Goal: Transaction & Acquisition: Download file/media

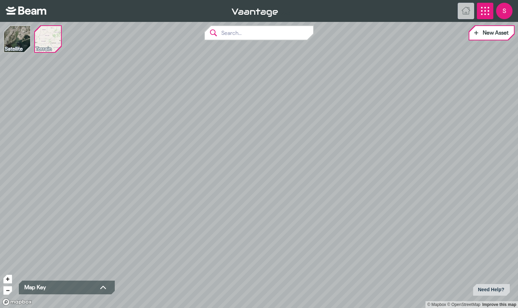
click at [489, 13] on icon "App Menu" at bounding box center [485, 11] width 8 height 8
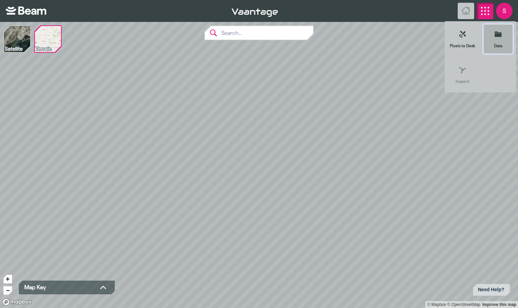
click at [497, 32] on icon at bounding box center [497, 34] width 7 height 5
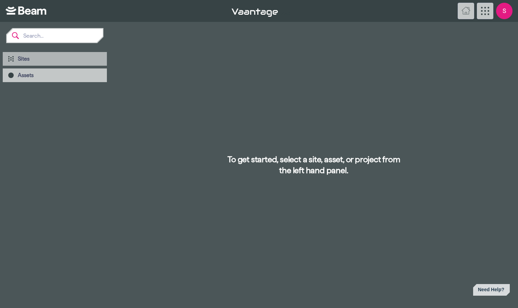
click at [36, 56] on span "Sites" at bounding box center [60, 58] width 84 height 7
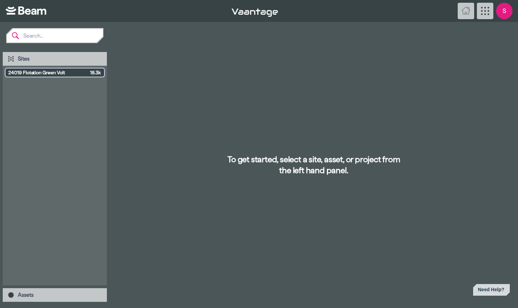
click at [54, 75] on span "24019 Flotation Green Volt" at bounding box center [47, 72] width 79 height 7
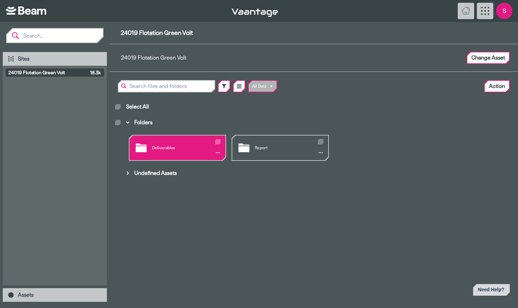
click at [175, 150] on div "Deliverables" at bounding box center [177, 148] width 96 height 25
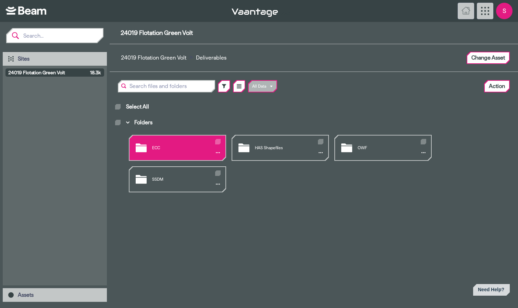
click at [163, 149] on div "ECC" at bounding box center [177, 148] width 96 height 25
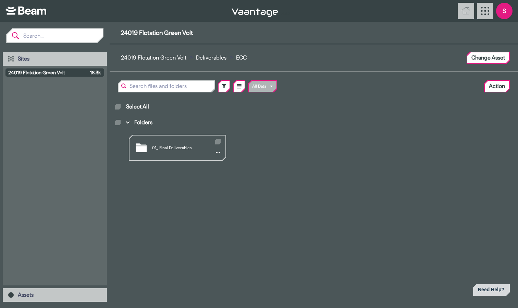
click at [163, 149] on div "01_ Final Deliverables" at bounding box center [177, 148] width 96 height 25
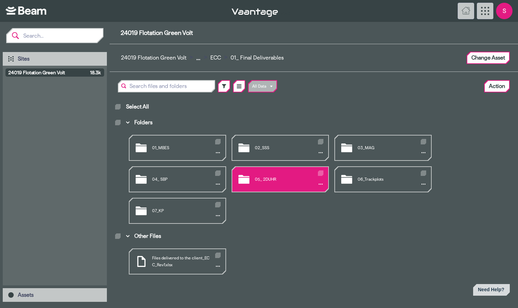
click at [258, 180] on div "05_ 2DUHR" at bounding box center [280, 179] width 96 height 25
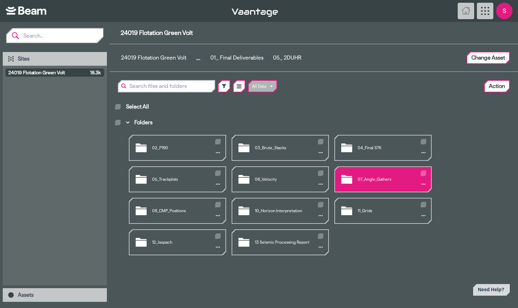
click at [382, 179] on div "07_Angle_Gathers" at bounding box center [383, 179] width 96 height 25
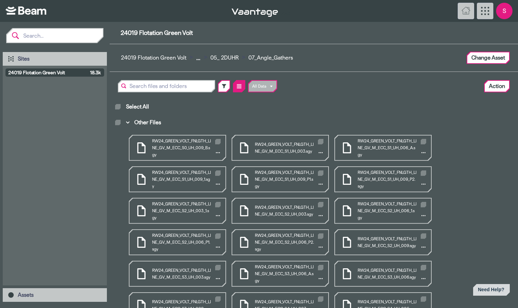
click at [242, 84] on button at bounding box center [239, 86] width 11 height 11
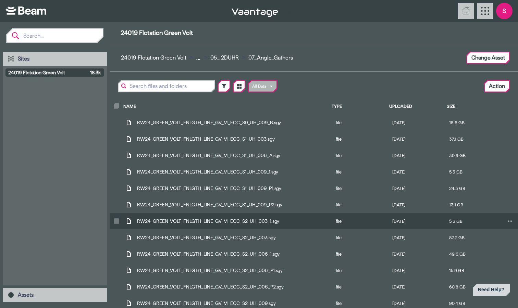
click at [116, 222] on icon "Main browser view" at bounding box center [116, 221] width 3 height 2
click at [115, 220] on input "Main browser view" at bounding box center [115, 219] width 0 height 0
checkbox input "true"
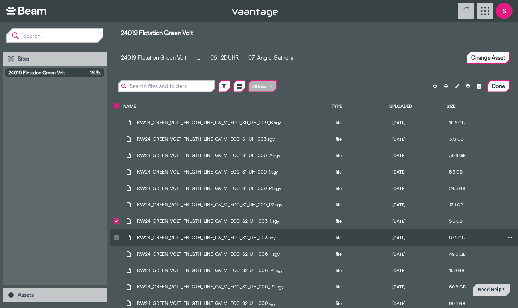
click at [115, 238] on icon "Main browser view" at bounding box center [116, 237] width 3 height 2
click at [115, 236] on input "Main browser view" at bounding box center [115, 236] width 0 height 0
checkbox input "true"
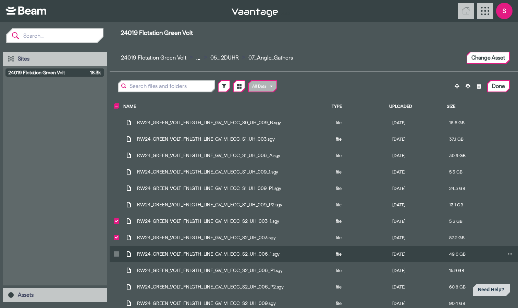
click at [117, 253] on icon "Main browser view" at bounding box center [116, 254] width 3 height 2
click at [115, 253] on input "Main browser view" at bounding box center [115, 252] width 0 height 0
checkbox input "true"
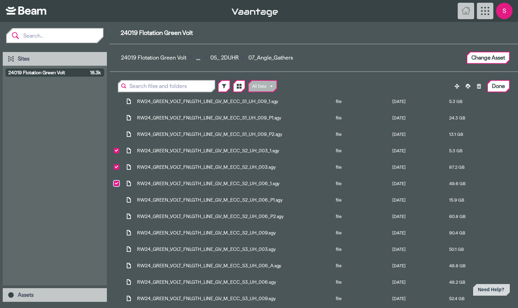
scroll to position [68, 0]
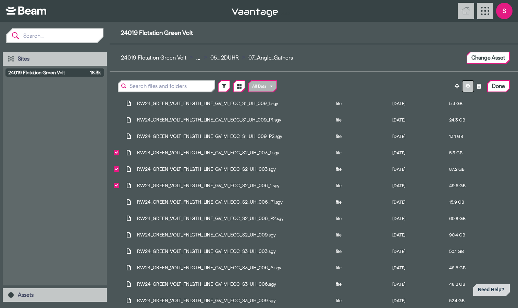
click at [466, 87] on icon at bounding box center [467, 86] width 5 height 5
checkbox input "false"
